Goal: Use online tool/utility: Utilize a website feature to perform a specific function

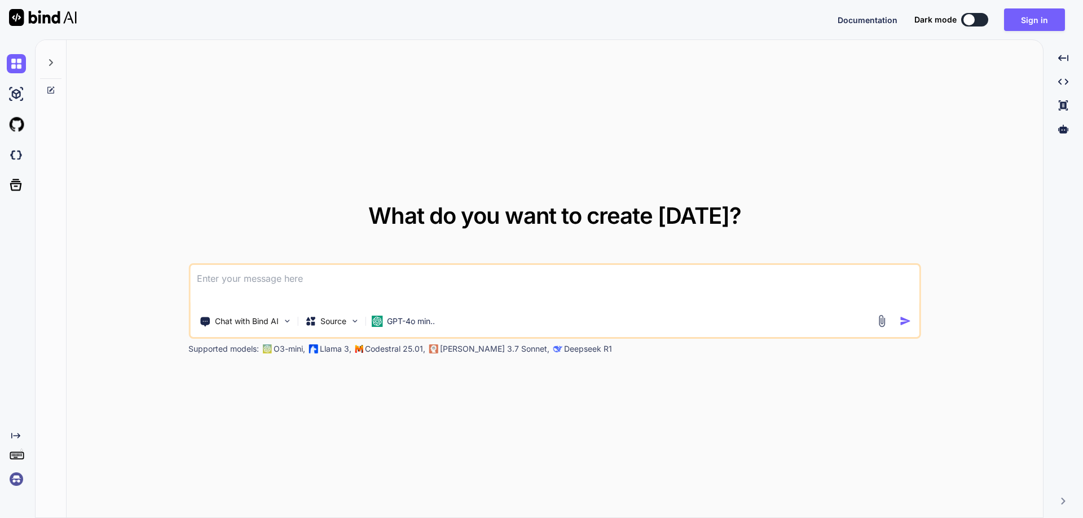
click at [299, 277] on textarea at bounding box center [554, 286] width 729 height 42
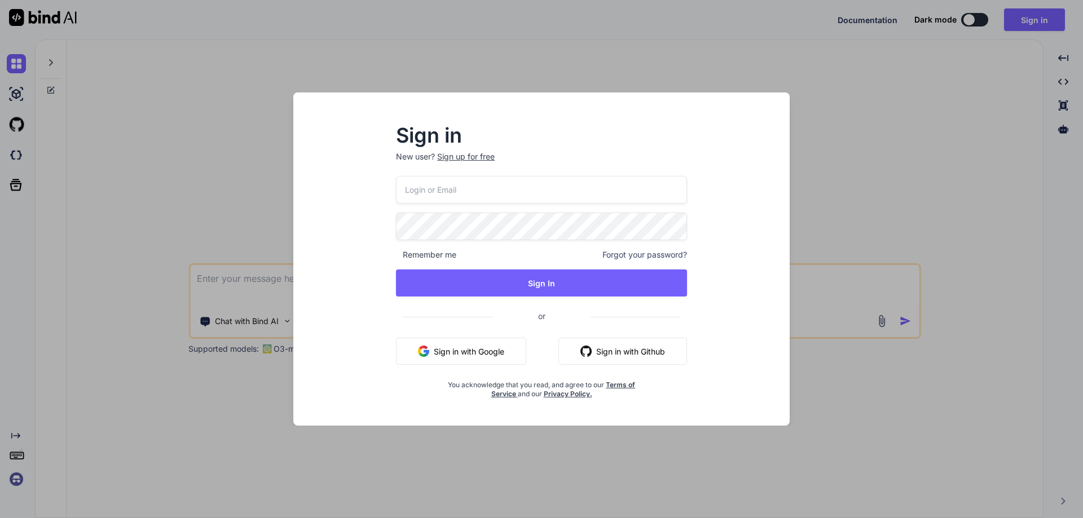
click at [498, 186] on input "email" at bounding box center [541, 190] width 291 height 28
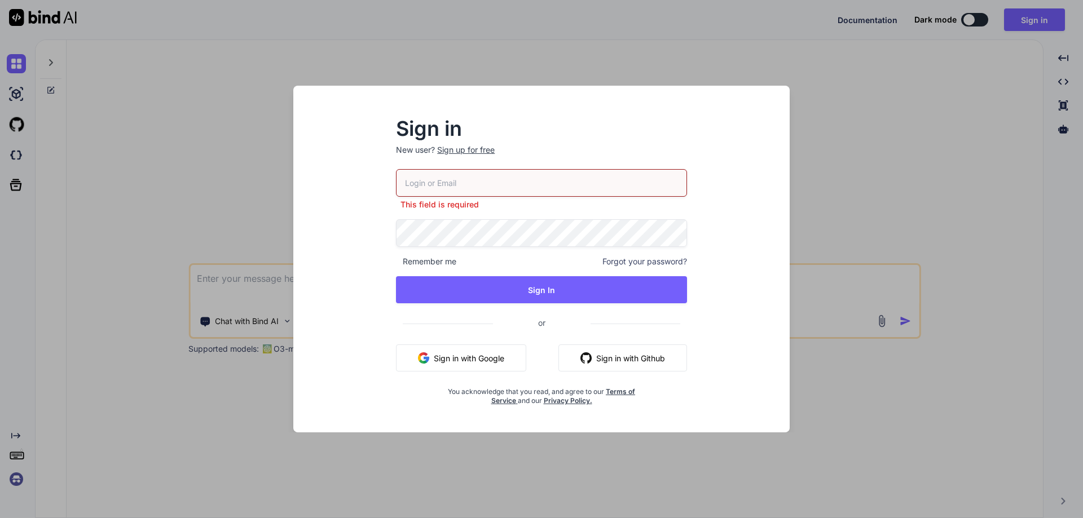
click at [528, 175] on input "email" at bounding box center [541, 183] width 291 height 28
paste input "[EMAIL_ADDRESS][DOMAIN_NAME]"
type input "[EMAIL_ADDRESS][DOMAIN_NAME]"
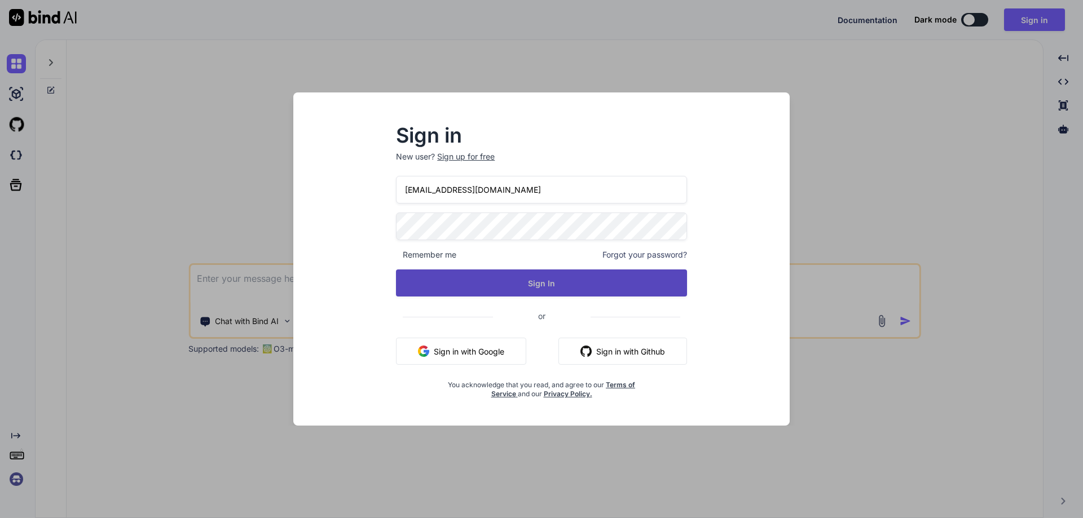
click at [526, 276] on button "Sign In" at bounding box center [541, 283] width 291 height 27
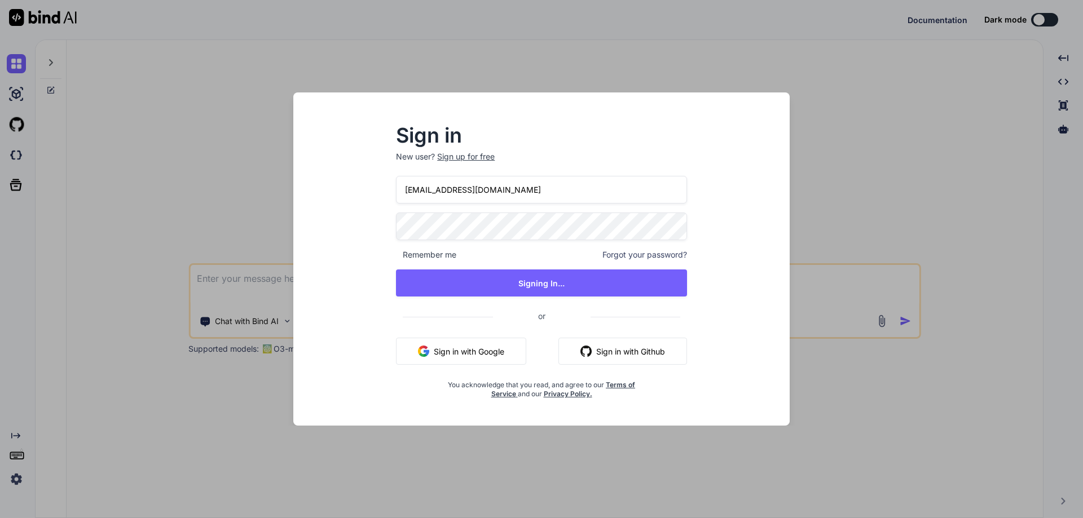
click at [1048, 18] on div "Sign in New user? Sign up for free [EMAIL_ADDRESS][DOMAIN_NAME] Remember me For…" at bounding box center [541, 259] width 1083 height 518
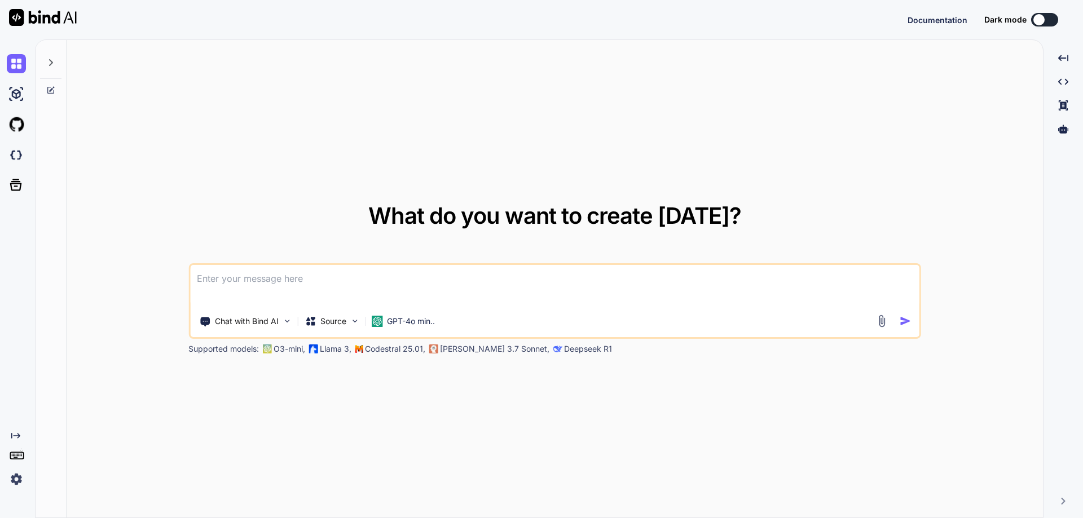
click at [1048, 18] on button at bounding box center [1044, 20] width 27 height 14
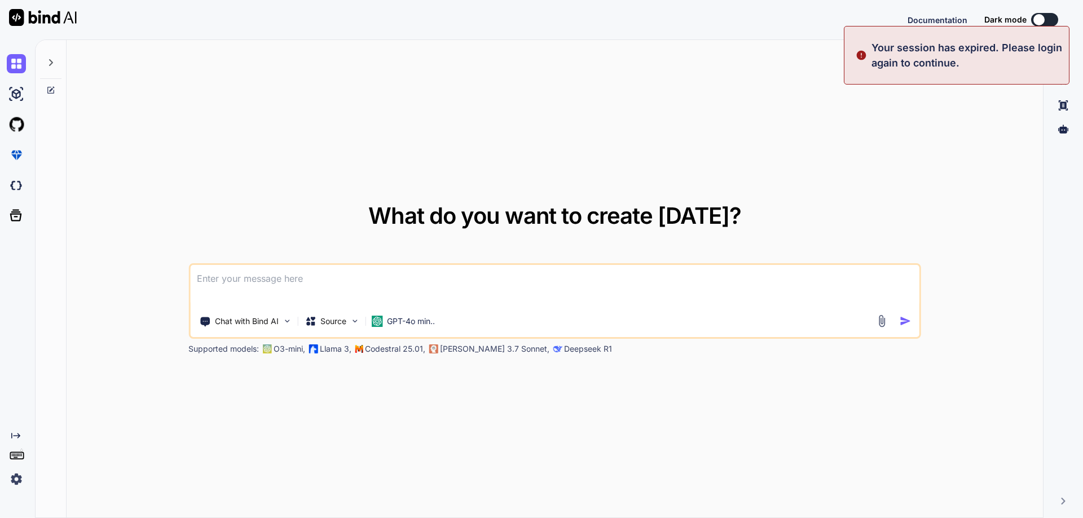
click at [1052, 21] on button at bounding box center [1044, 20] width 27 height 14
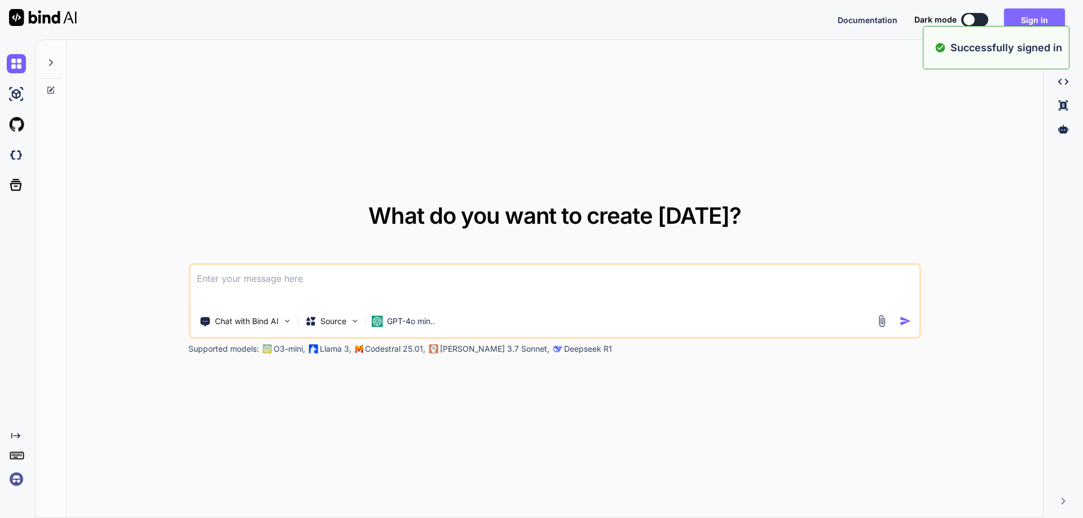
click at [1056, 25] on button "Sign in" at bounding box center [1034, 19] width 61 height 23
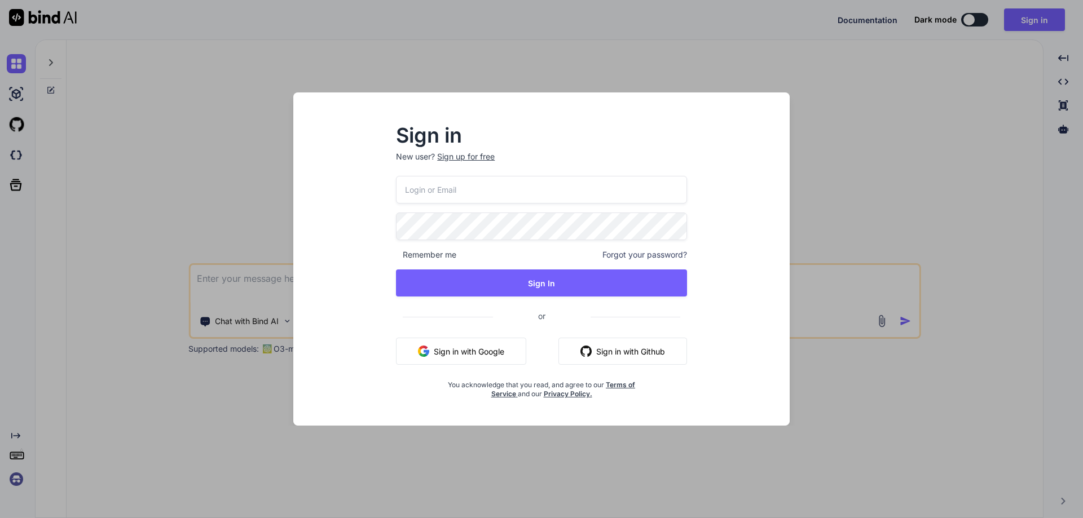
click at [979, 19] on div "Sign in New user? Sign up for free Remember me Forgot your password? Sign In or…" at bounding box center [541, 259] width 1083 height 518
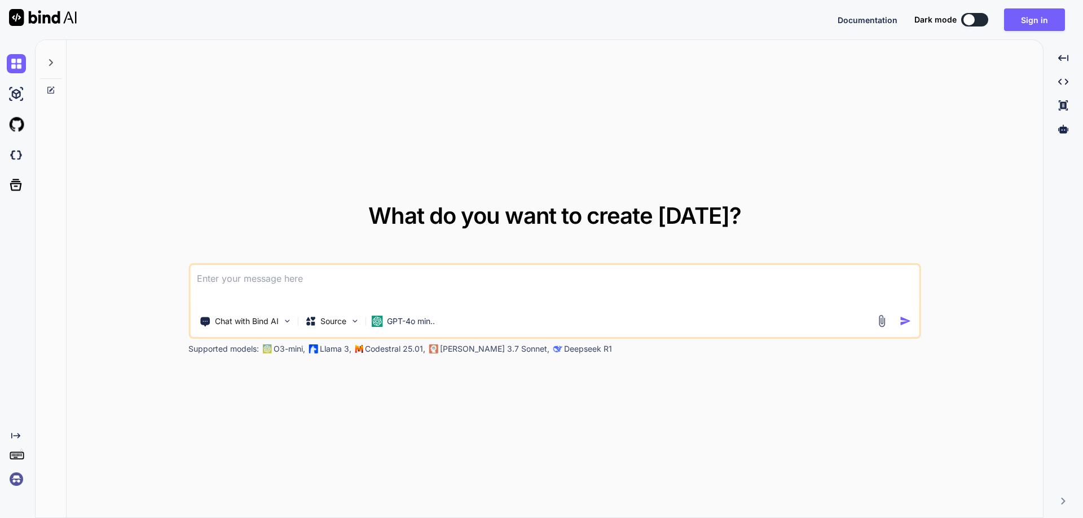
click at [979, 19] on button at bounding box center [974, 20] width 27 height 14
click at [984, 21] on button at bounding box center [974, 20] width 27 height 14
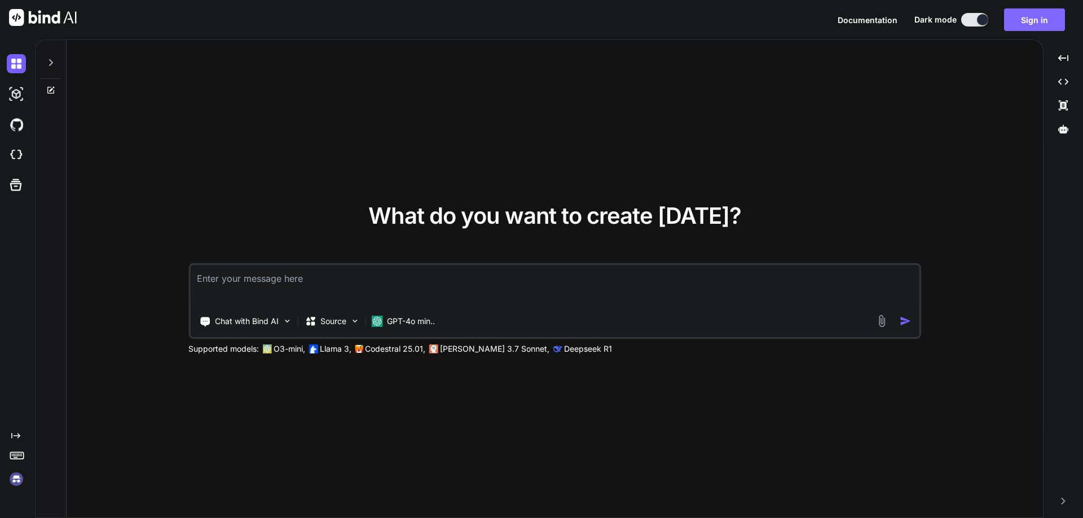
click at [1027, 19] on button "Sign in" at bounding box center [1034, 19] width 61 height 23
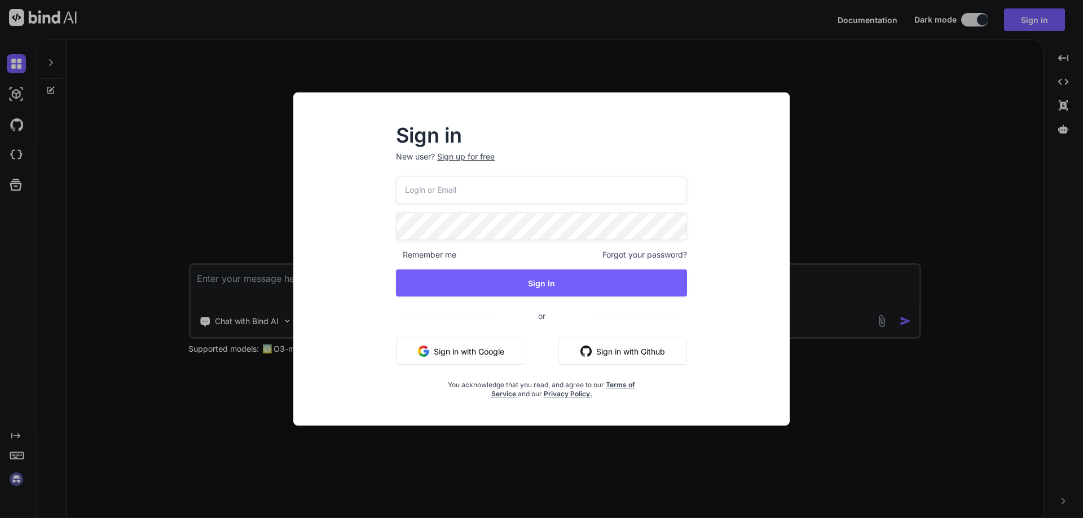
click at [611, 191] on input "email" at bounding box center [541, 190] width 291 height 28
paste input "[EMAIL_ADDRESS][DOMAIN_NAME]"
type input "[EMAIL_ADDRESS][DOMAIN_NAME]"
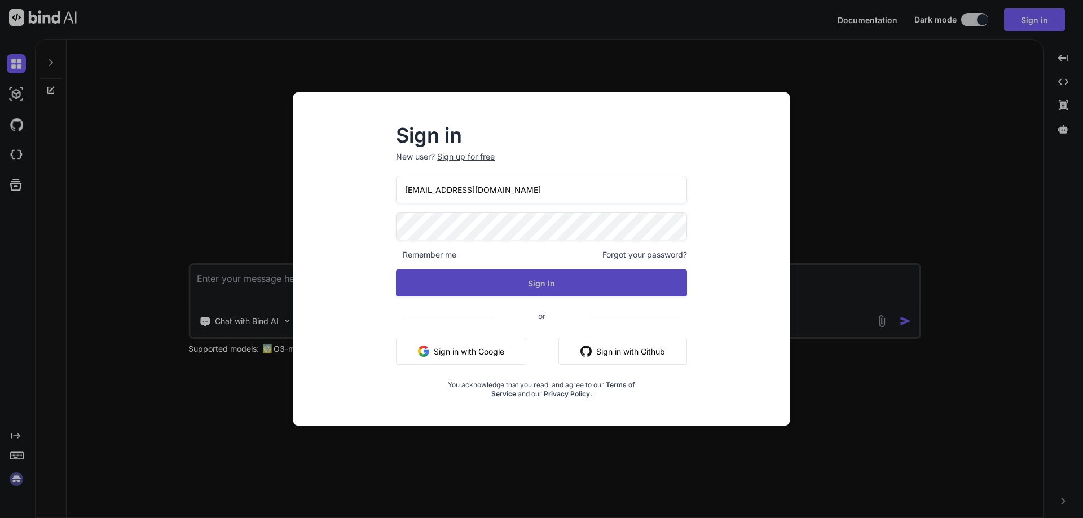
click at [585, 275] on button "Sign In" at bounding box center [541, 283] width 291 height 27
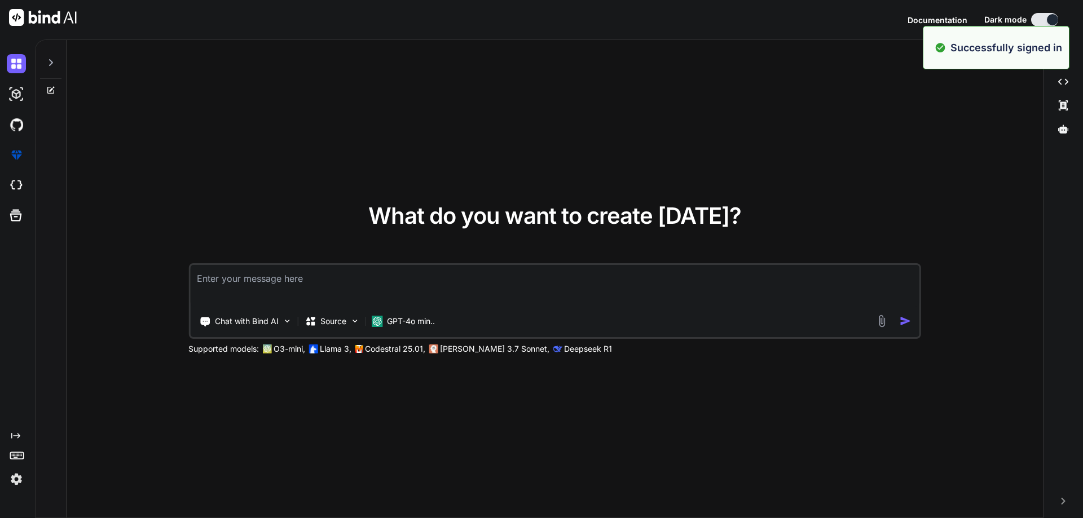
click at [401, 285] on textarea at bounding box center [554, 286] width 729 height 42
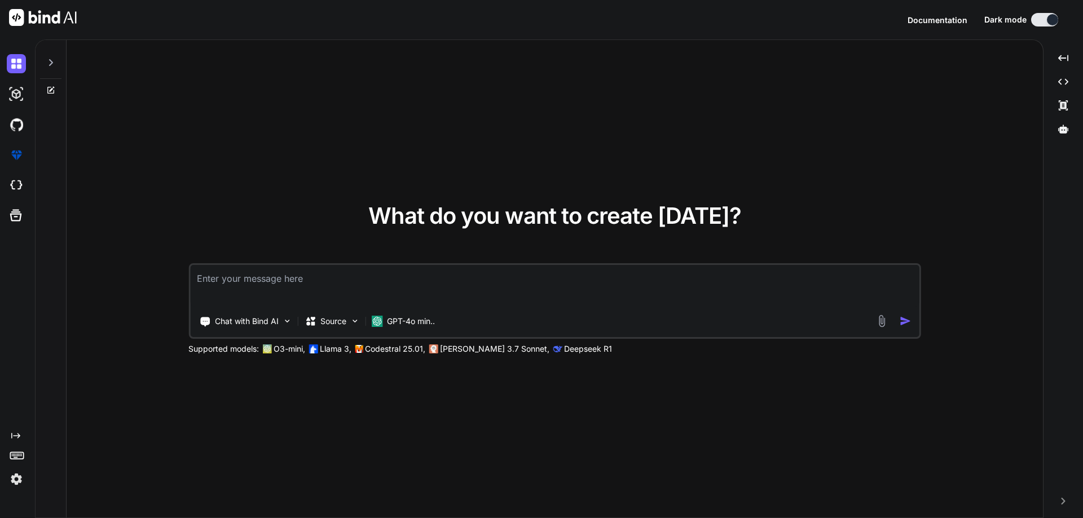
click at [394, 263] on div "Chat with Bind AI Source GPT-4o min.." at bounding box center [554, 301] width 733 height 76
click at [390, 271] on textarea at bounding box center [554, 286] width 729 height 42
type textarea "hi"
click at [904, 319] on img "button" at bounding box center [906, 321] width 12 height 12
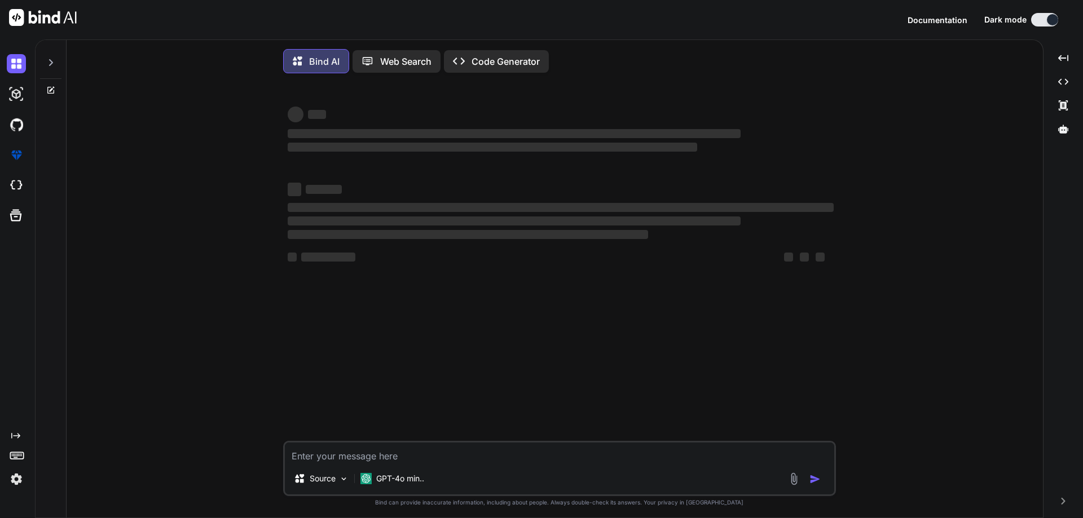
click at [453, 459] on textarea at bounding box center [559, 453] width 549 height 20
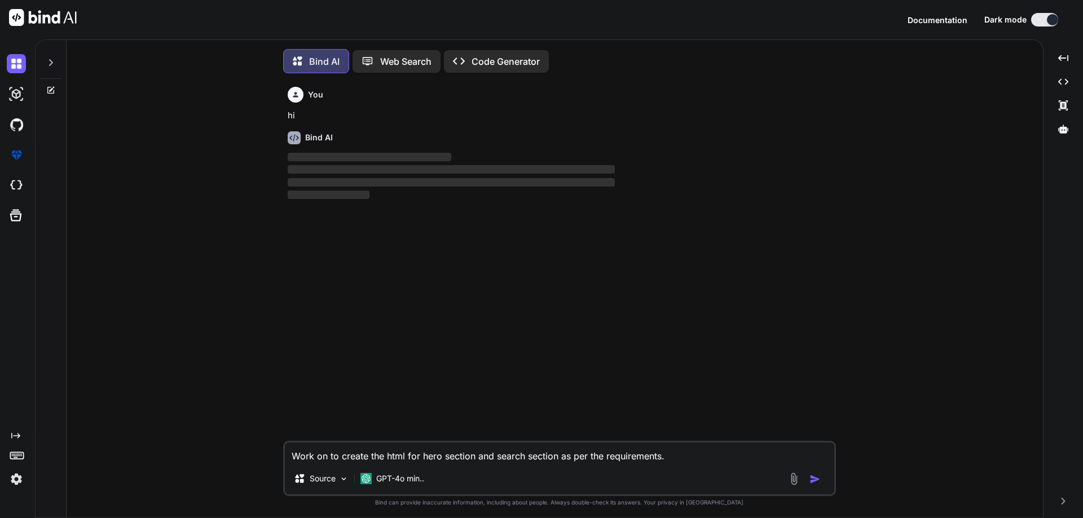
scroll to position [6, 0]
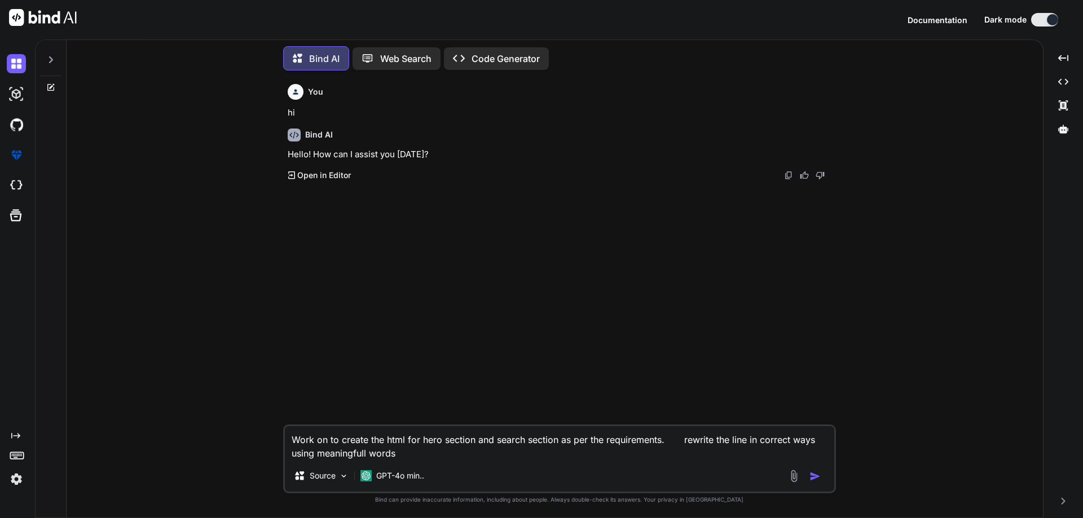
type textarea "Work on to create the html for hero section and search section as per the requi…"
click at [822, 474] on button "button" at bounding box center [817, 476] width 16 height 11
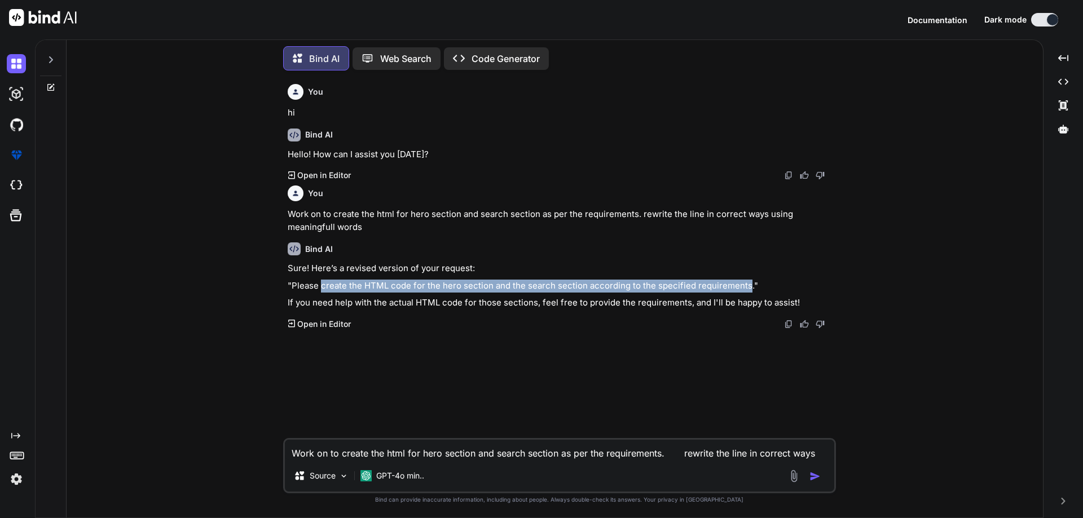
drag, startPoint x: 320, startPoint y: 284, endPoint x: 744, endPoint y: 287, distance: 424.7
click at [744, 287] on p ""Please create the HTML code for the hero section and the search section accord…" at bounding box center [561, 286] width 546 height 13
copy p "create the HTML code for the hero section and the search section according to t…"
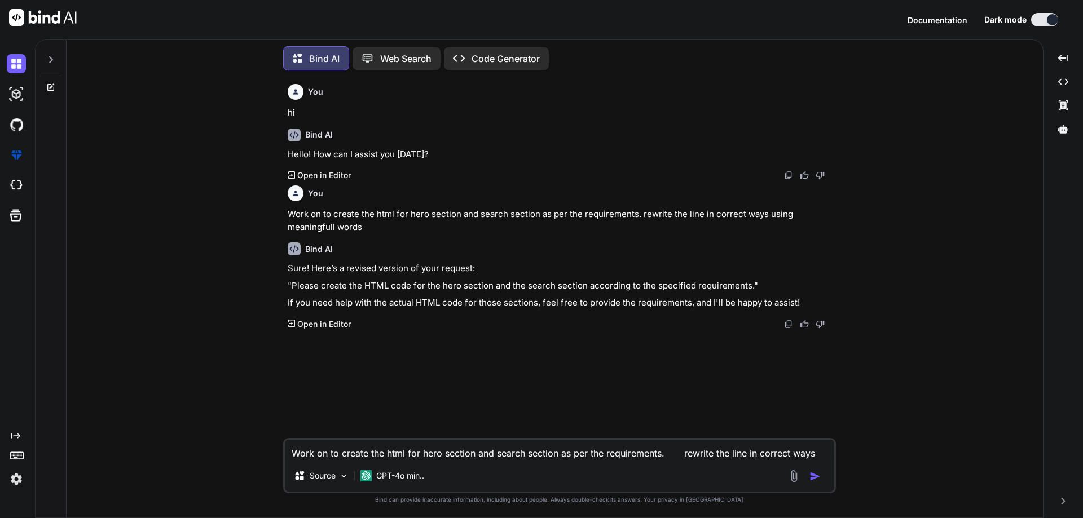
click at [430, 440] on textarea "Work on to create the html for hero section and search section as per the requi…" at bounding box center [559, 450] width 549 height 20
paste textarea "• Worked on to developed the HTML for a hero section within the showing attract…"
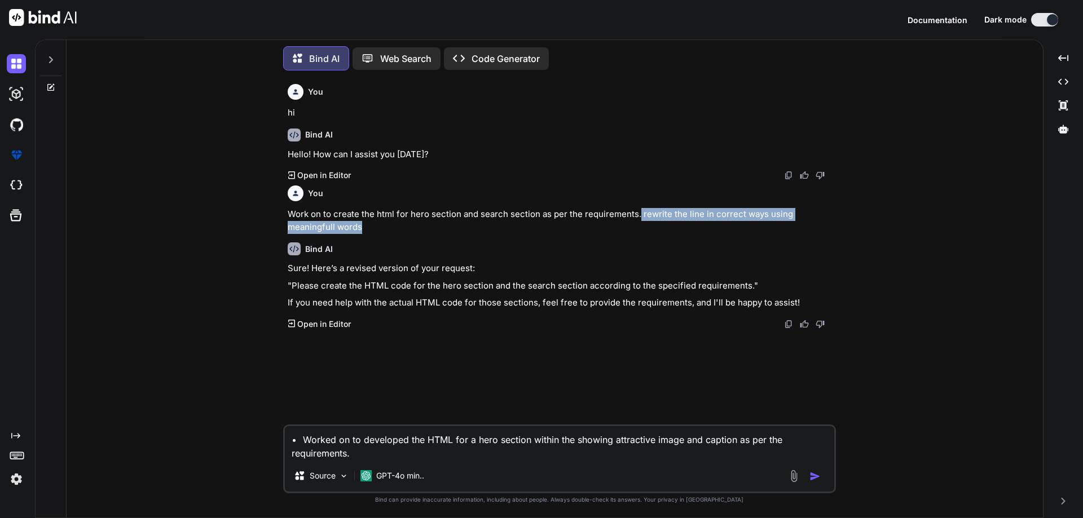
drag, startPoint x: 637, startPoint y: 213, endPoint x: 648, endPoint y: 228, distance: 18.2
click at [648, 228] on p "Work on to create the html for hero section and search section as per the requi…" at bounding box center [561, 220] width 546 height 25
copy p "rewrite the line in correct ways using meaningfull words"
click at [525, 462] on div "• Worked on to developed the HTML for a hero section within the showing attract…" at bounding box center [559, 459] width 553 height 69
click at [522, 456] on textarea "• Worked on to developed the HTML for a hero section within the showing attract…" at bounding box center [559, 443] width 549 height 34
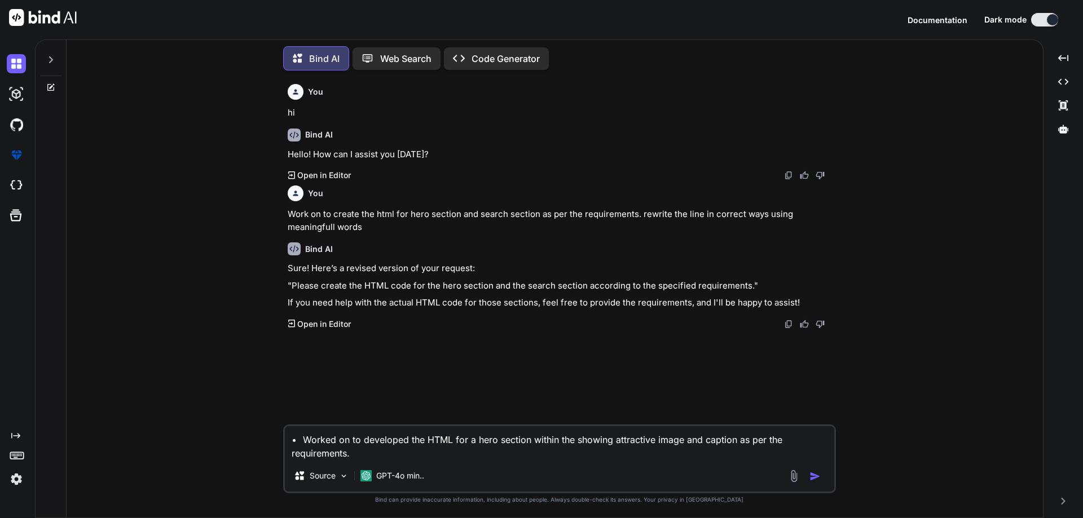
paste textarea "rewrite the line in correct ways using meaningfull words"
type textarea "• Worked on to developed the HTML for a hero section within the showing attract…"
click at [811, 479] on img "button" at bounding box center [814, 476] width 11 height 11
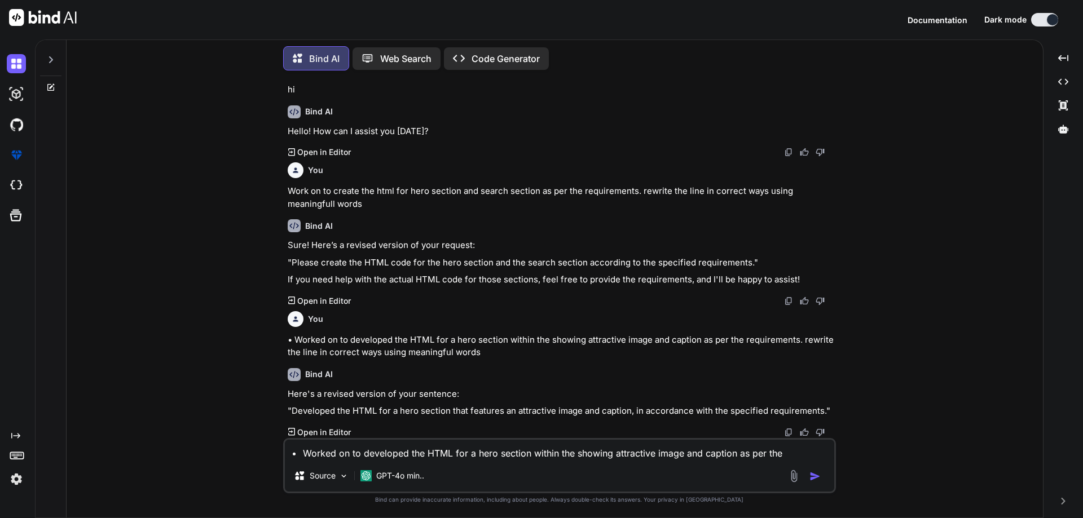
scroll to position [23, 0]
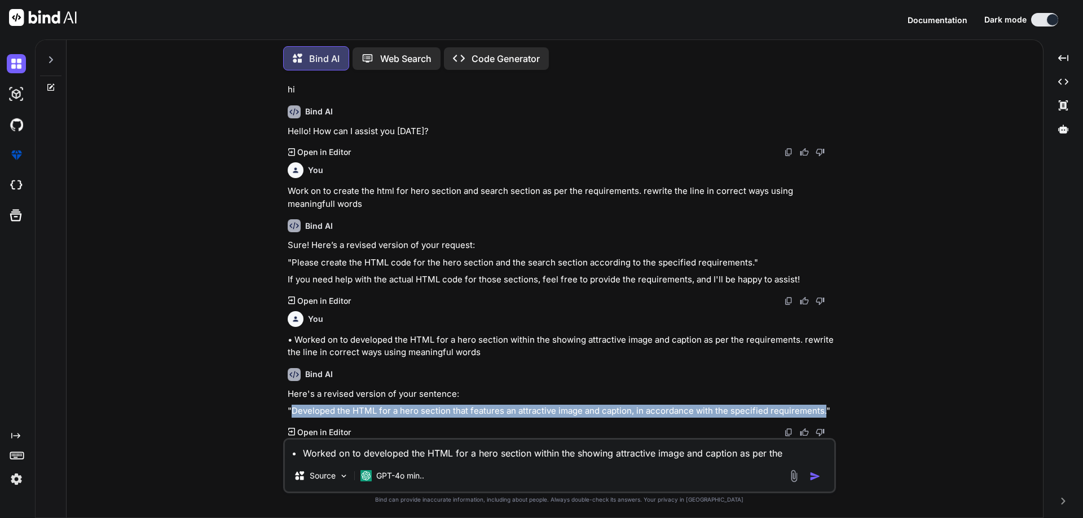
drag, startPoint x: 821, startPoint y: 409, endPoint x: 291, endPoint y: 415, distance: 530.2
click at [291, 415] on p ""Developed the HTML for a hero section that features an attractive image and ca…" at bounding box center [561, 411] width 546 height 13
copy p "Developed the HTML for a hero section that features an attractive image and cap…"
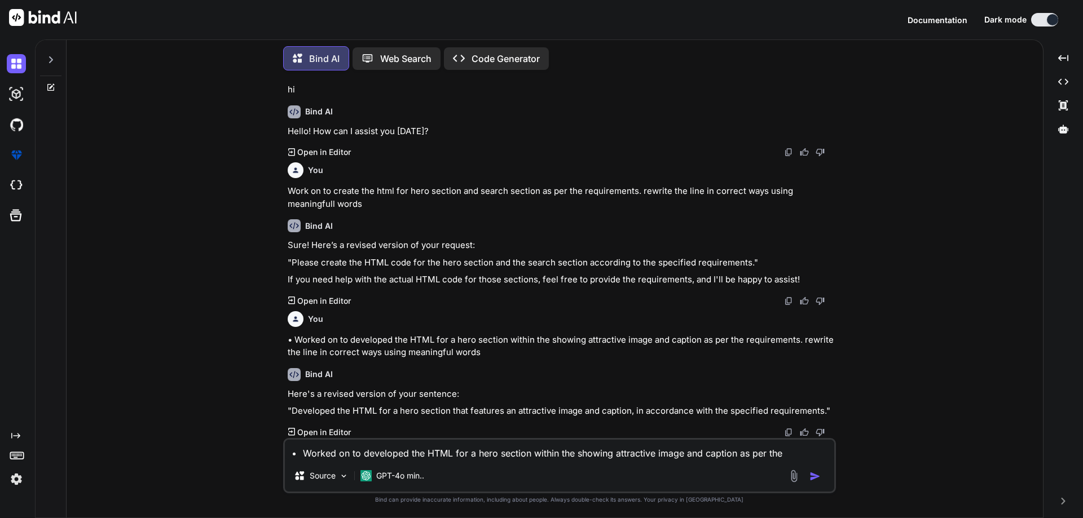
click at [426, 452] on textarea "• Worked on to developed the HTML for a hero section within the showing attract…" at bounding box center [559, 450] width 549 height 20
paste textarea "• Worked on to create the HTML for the search section within the navigation lin…"
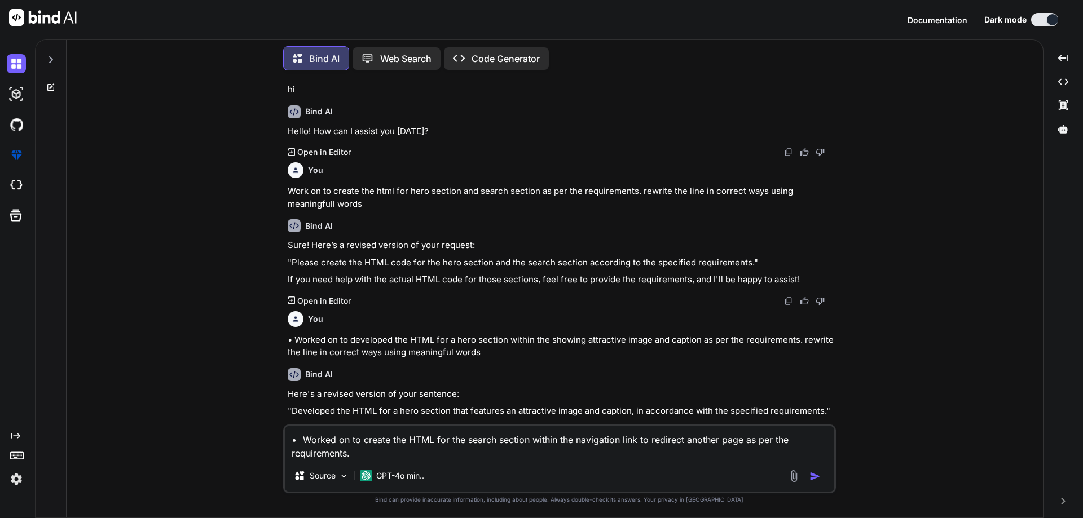
scroll to position [24, 0]
drag, startPoint x: 500, startPoint y: 354, endPoint x: 803, endPoint y: 340, distance: 303.7
click at [803, 340] on p "• Worked on to developed the HTML for a hero section within the showing attract…" at bounding box center [561, 345] width 546 height 25
copy p "rewrite the line in correct ways using meaningful words"
click at [491, 454] on textarea "• Worked on to create the HTML for the search section within the navigation lin…" at bounding box center [559, 443] width 549 height 34
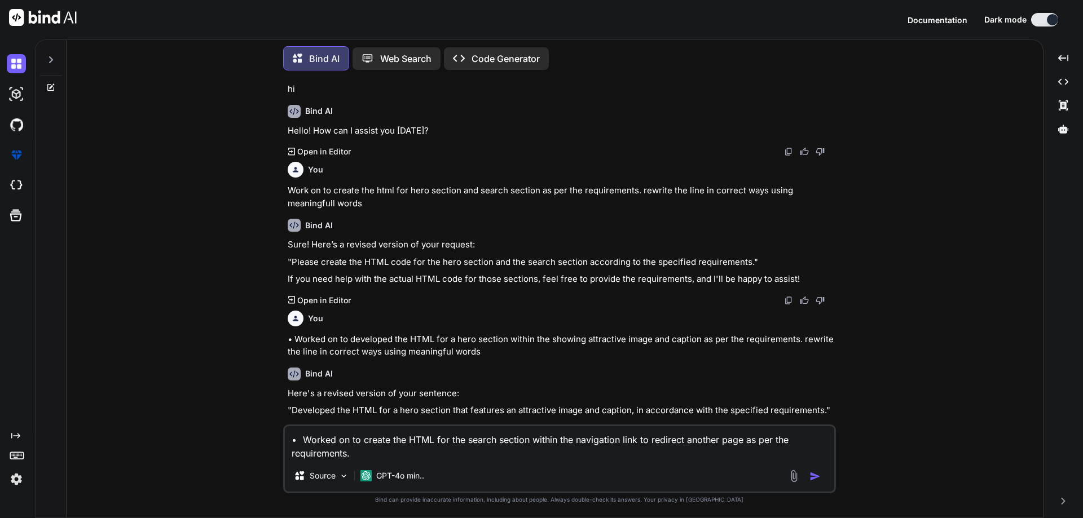
paste textarea "rewrite the line in correct ways using meaningful words"
type textarea "• Worked on to create the HTML for the search section within the navigation lin…"
click at [812, 474] on img "button" at bounding box center [814, 476] width 11 height 11
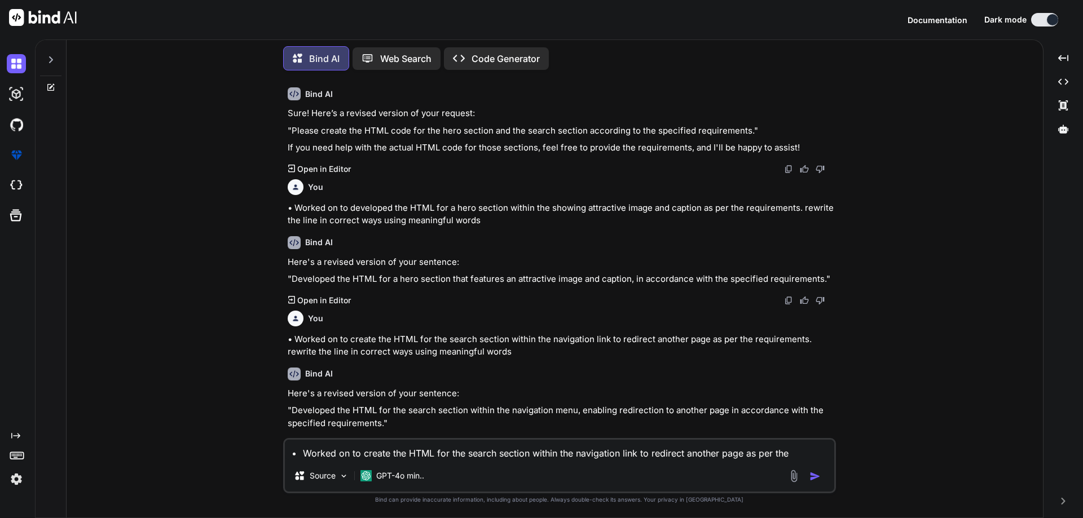
scroll to position [167, 0]
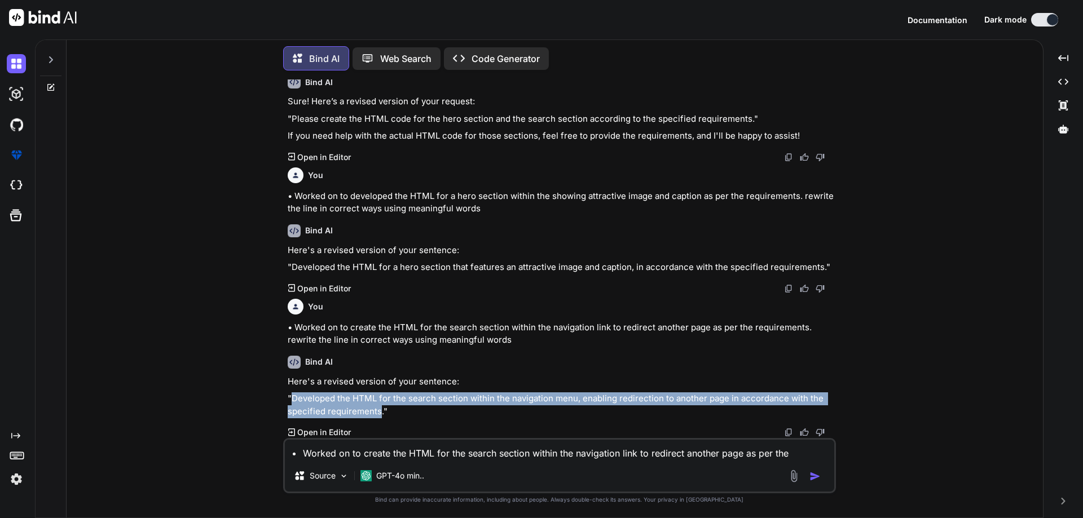
drag, startPoint x: 378, startPoint y: 412, endPoint x: 292, endPoint y: 400, distance: 87.7
click at [292, 400] on p ""Developed the HTML for the search section within the navigation menu, enabling…" at bounding box center [561, 405] width 546 height 25
copy p "Developed the HTML for the search section within the navigation menu, enabling …"
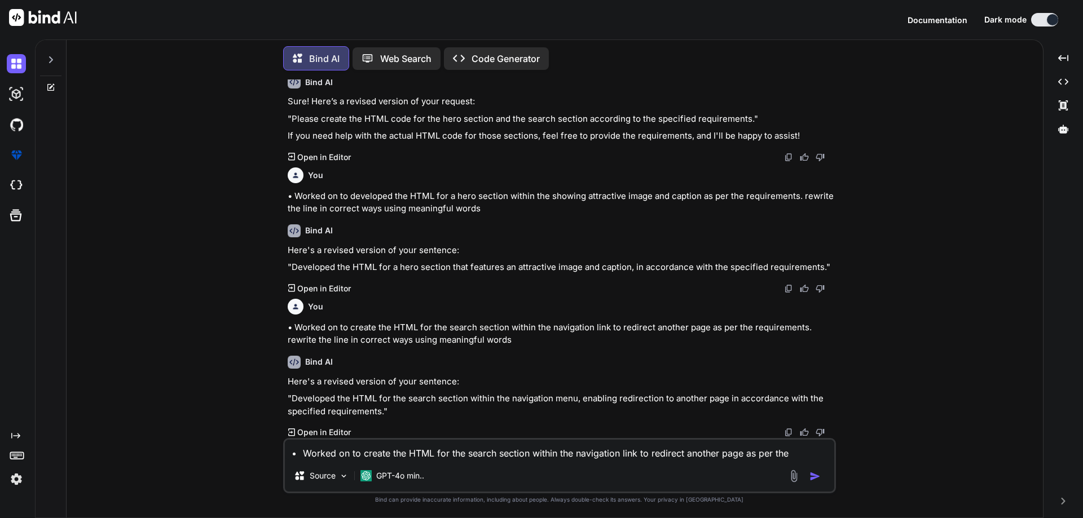
click at [438, 446] on textarea "• Worked on to create the HTML for the search section within the navigation lin…" at bounding box center [559, 450] width 549 height 20
paste textarea "• Working on to currently enhancing the HTML for the search section of the book…"
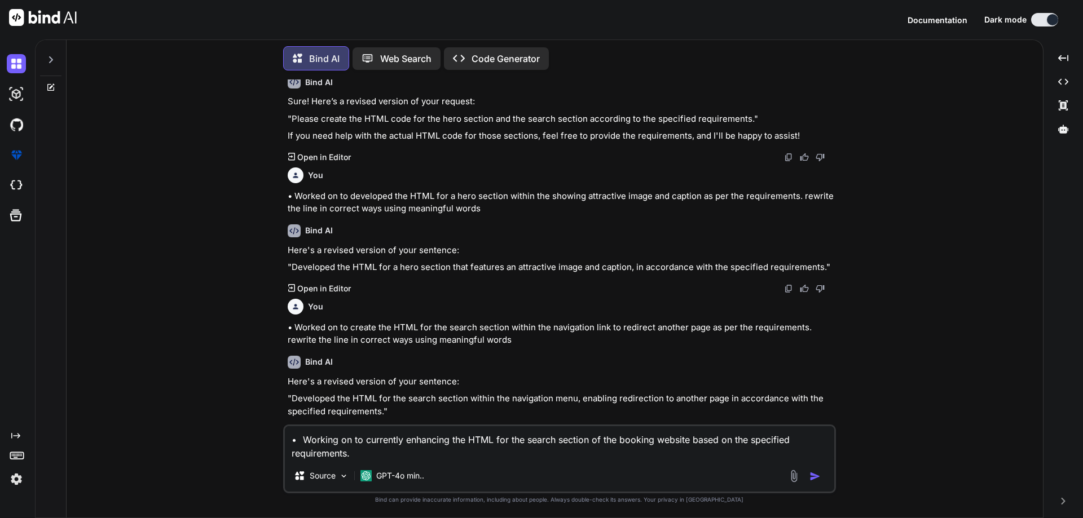
scroll to position [180, 0]
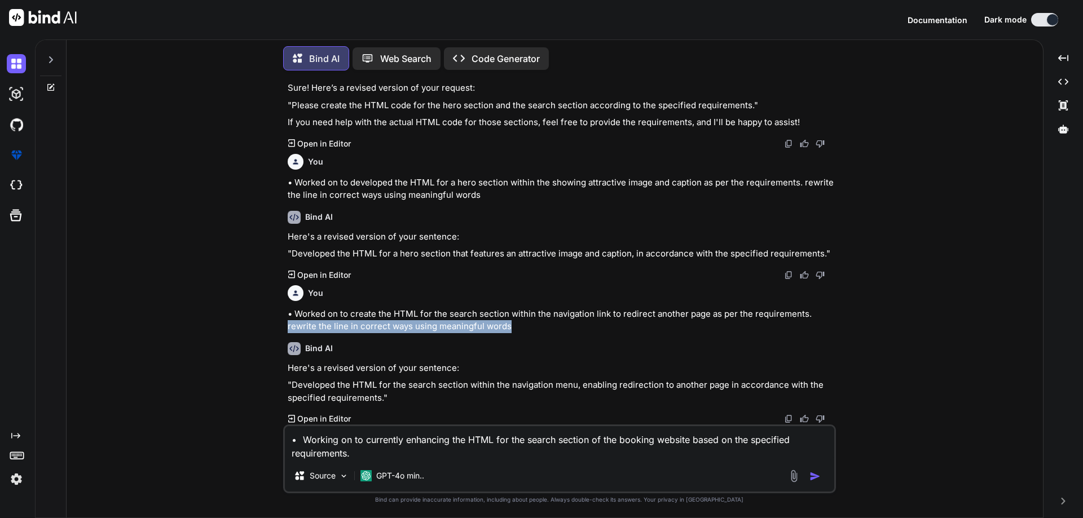
drag, startPoint x: 515, startPoint y: 327, endPoint x: 283, endPoint y: 329, distance: 232.4
click at [283, 329] on div "You hi Bind AI Hello! How can I assist you [DATE]? Created with Pixso. Open in …" at bounding box center [559, 299] width 553 height 438
copy p "rewrite the line in correct ways using meaningful words"
click at [503, 463] on div "• Working on to currently enhancing the HTML for the search section of the book…" at bounding box center [559, 459] width 553 height 69
click at [504, 460] on div "• Working on to currently enhancing the HTML for the search section of the book…" at bounding box center [559, 459] width 553 height 69
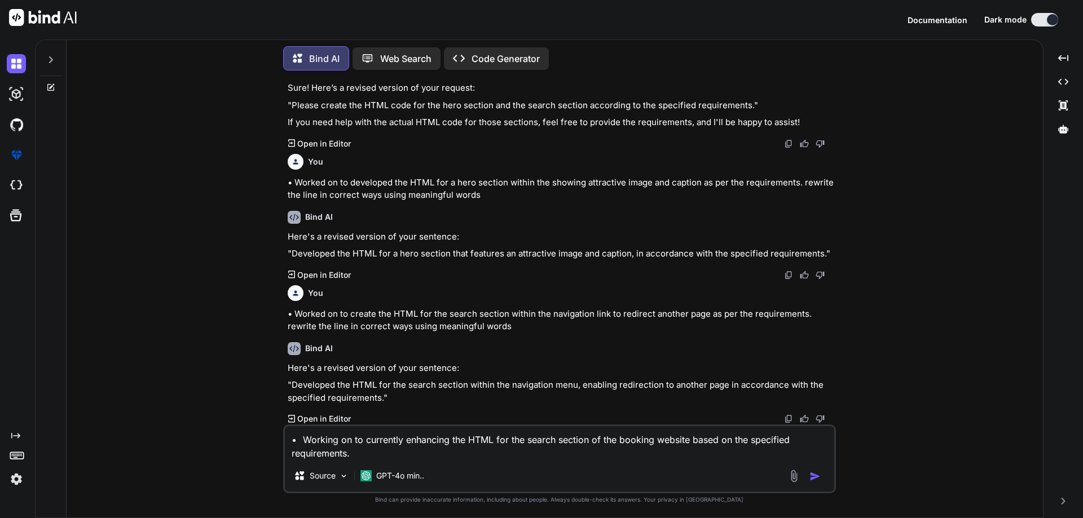
click at [504, 454] on textarea "• Working on to currently enhancing the HTML for the search section of the book…" at bounding box center [559, 443] width 549 height 34
paste textarea "rewrite the line in correct ways using meaningful words"
type textarea "• Working on to currently enhancing the HTML for the search section of the book…"
click at [819, 475] on img "button" at bounding box center [814, 476] width 11 height 11
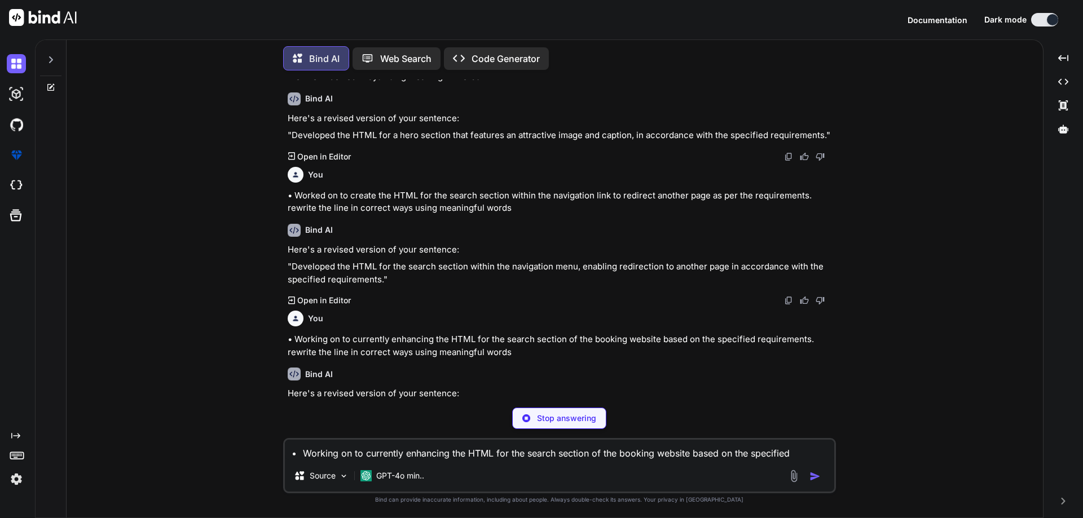
scroll to position [298, 0]
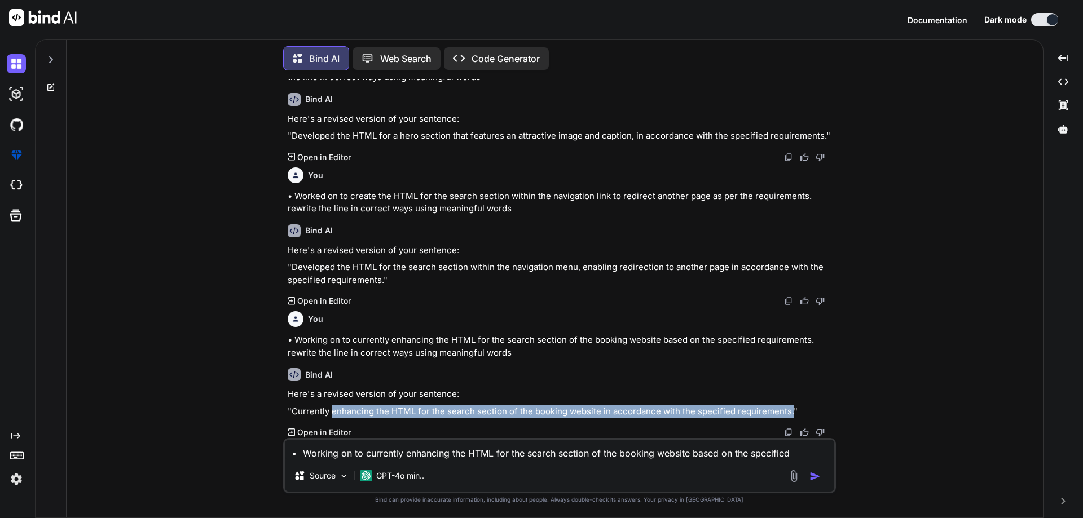
drag, startPoint x: 786, startPoint y: 414, endPoint x: 333, endPoint y: 402, distance: 453.6
click at [333, 402] on div "Here's a revised version of your sentence: "Currently enhancing the HTML for th…" at bounding box center [561, 403] width 546 height 30
copy p "enhancing the HTML for the search section of the booking website in accordance …"
